Goal: Find specific fact: Find specific fact

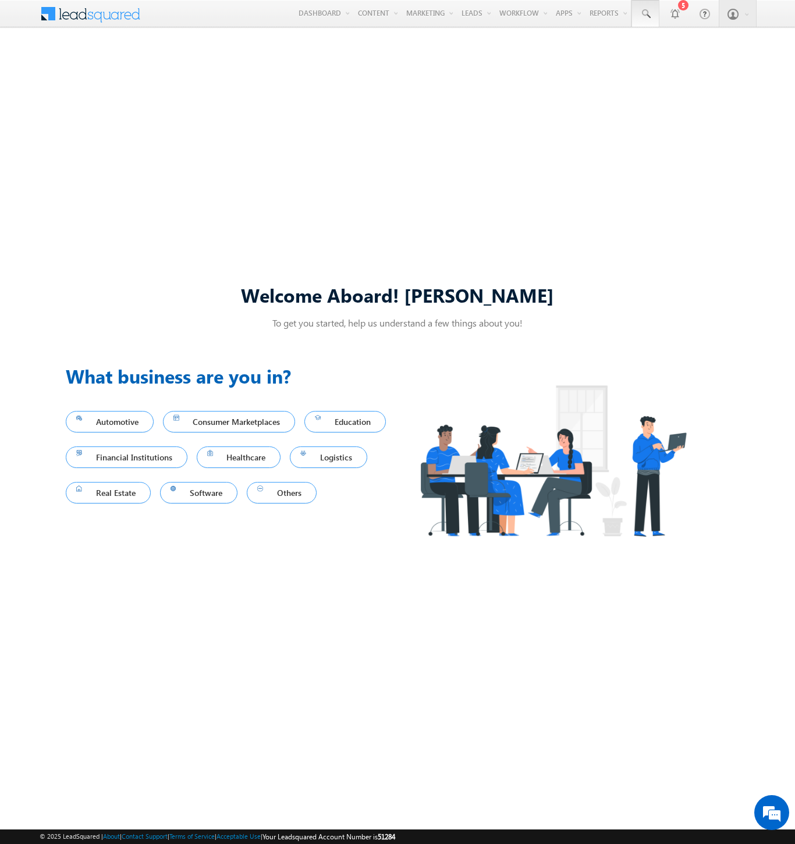
click at [645, 14] on span at bounding box center [646, 14] width 12 height 12
type input "8928800304"
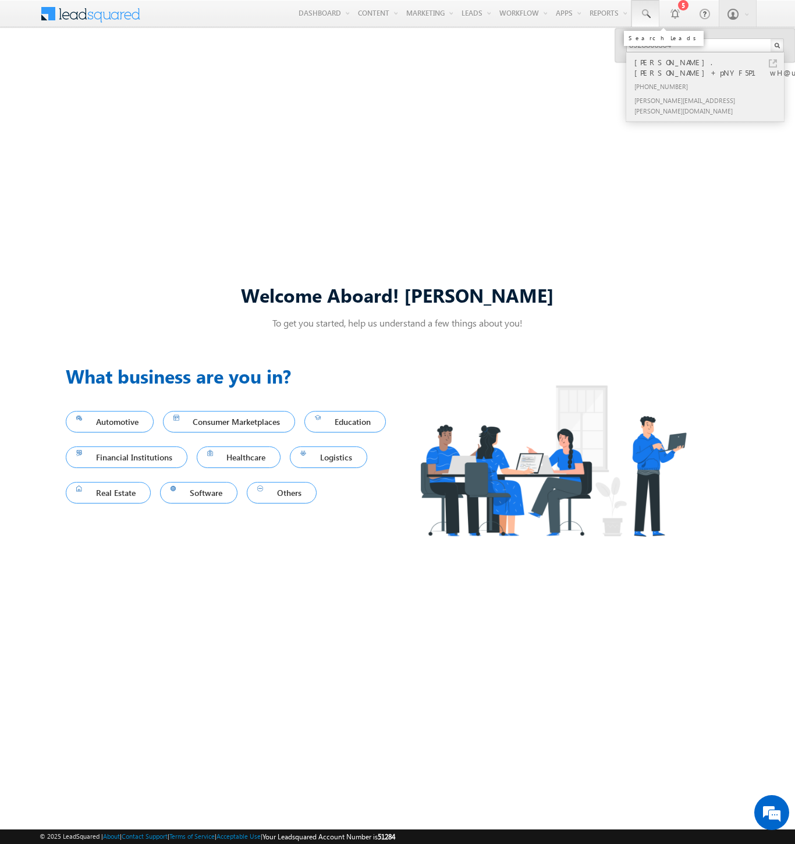
click at [710, 79] on div "[PHONE_NUMBER]" at bounding box center [710, 86] width 156 height 14
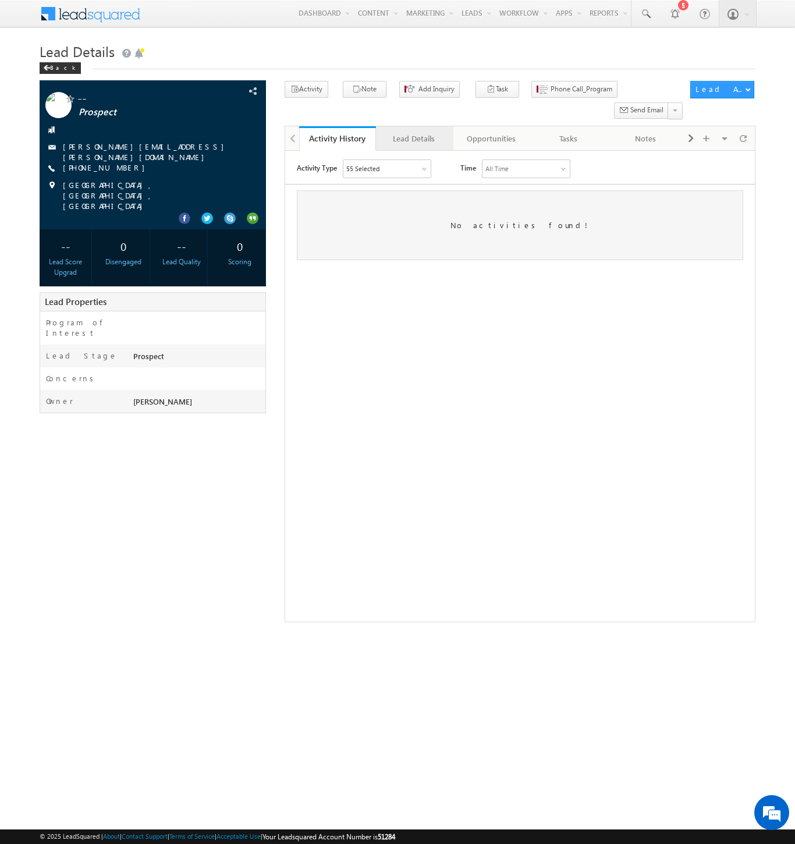
click at [414, 132] on div "Lead Details" at bounding box center [413, 139] width 57 height 14
